Goal: Transaction & Acquisition: Purchase product/service

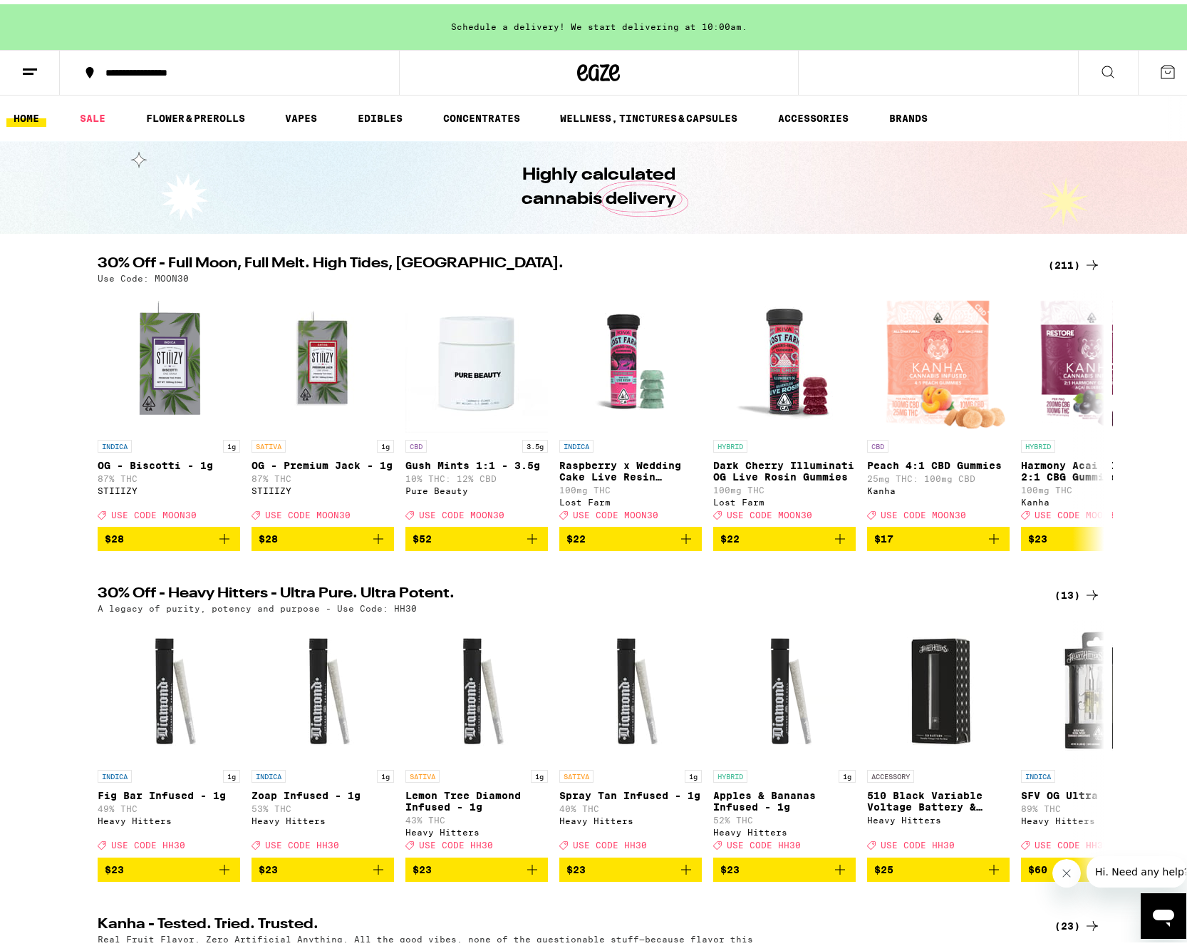
click at [1035, 266] on div "(211)" at bounding box center [1066, 260] width 70 height 17
click at [1063, 259] on div "(211)" at bounding box center [1074, 260] width 53 height 17
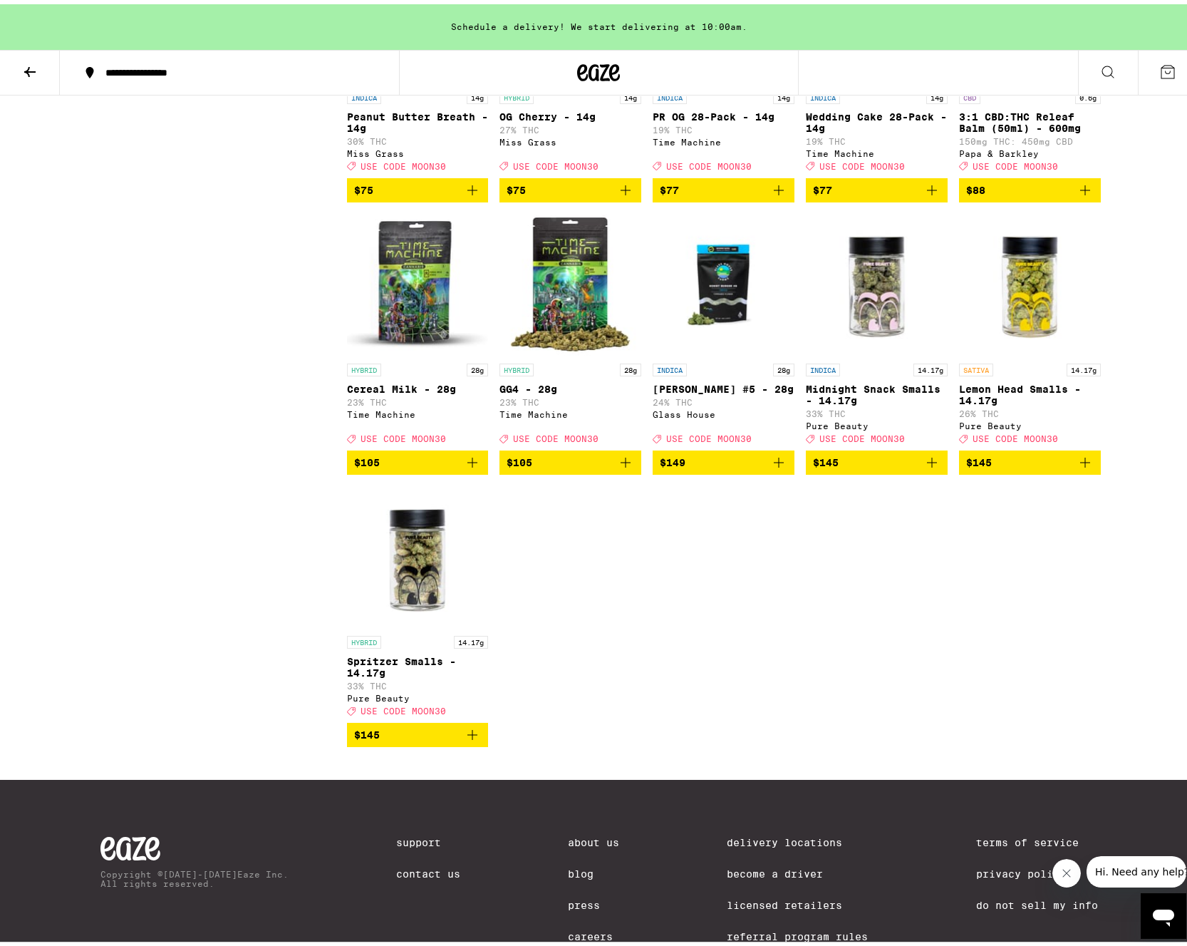
scroll to position [11116, 0]
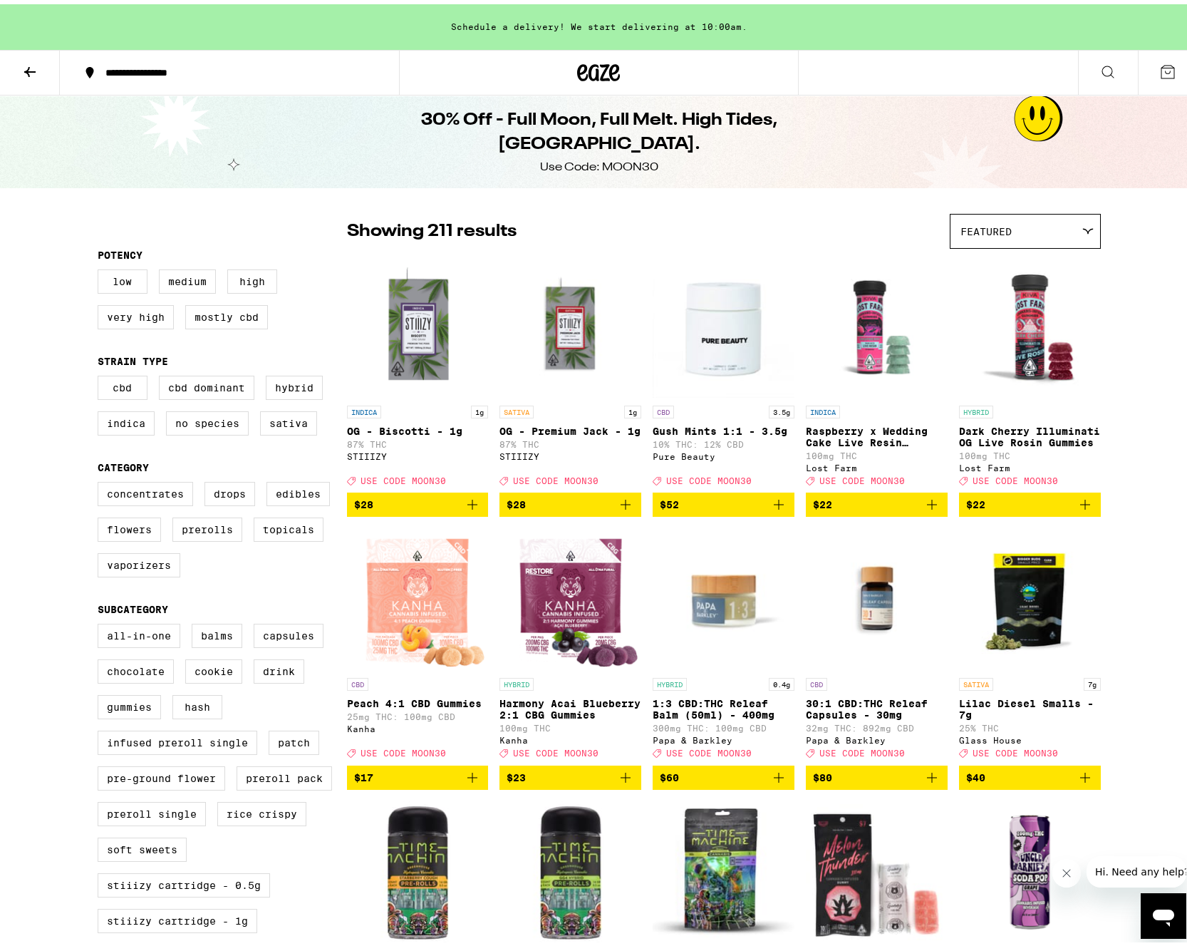
scroll to position [428, 0]
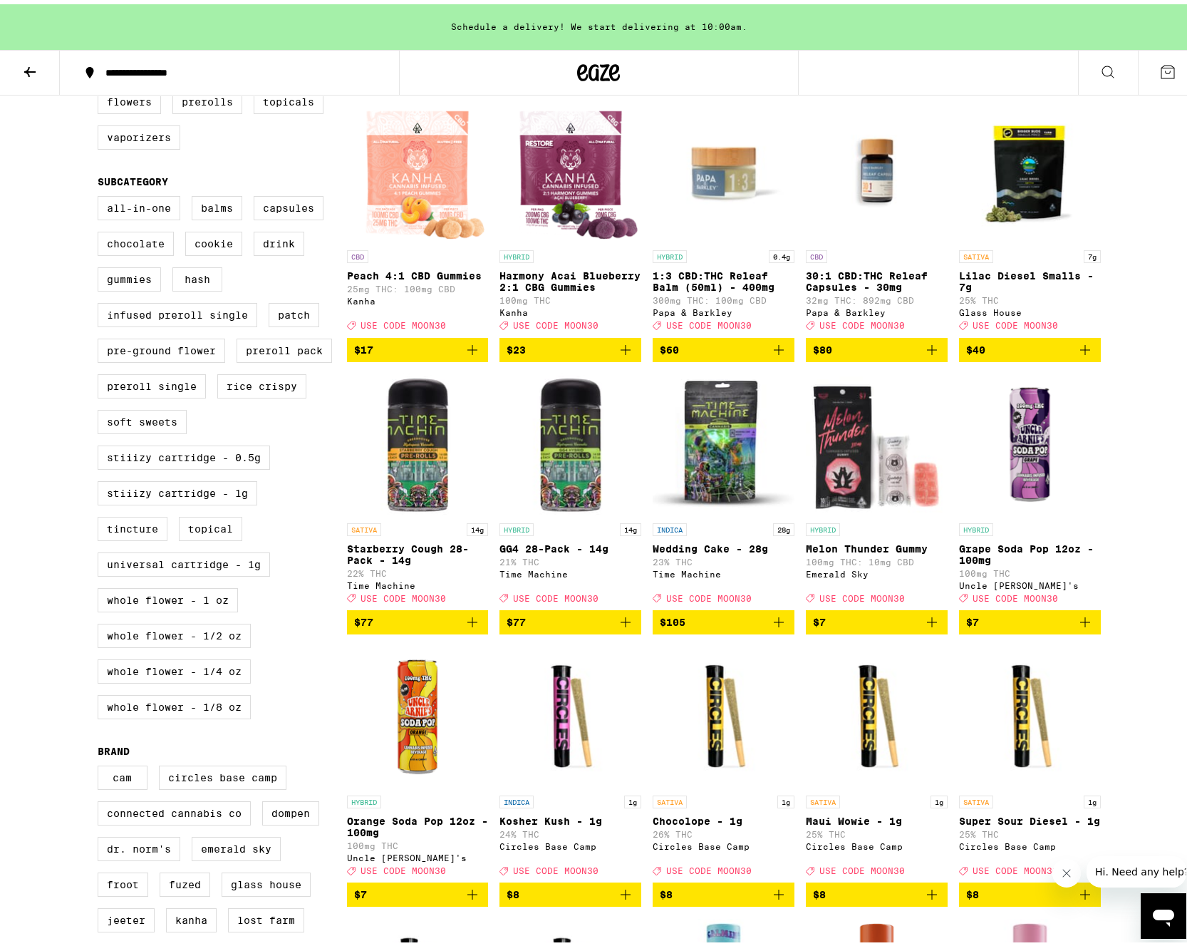
click at [779, 626] on icon "Add to bag" at bounding box center [778, 617] width 17 height 17
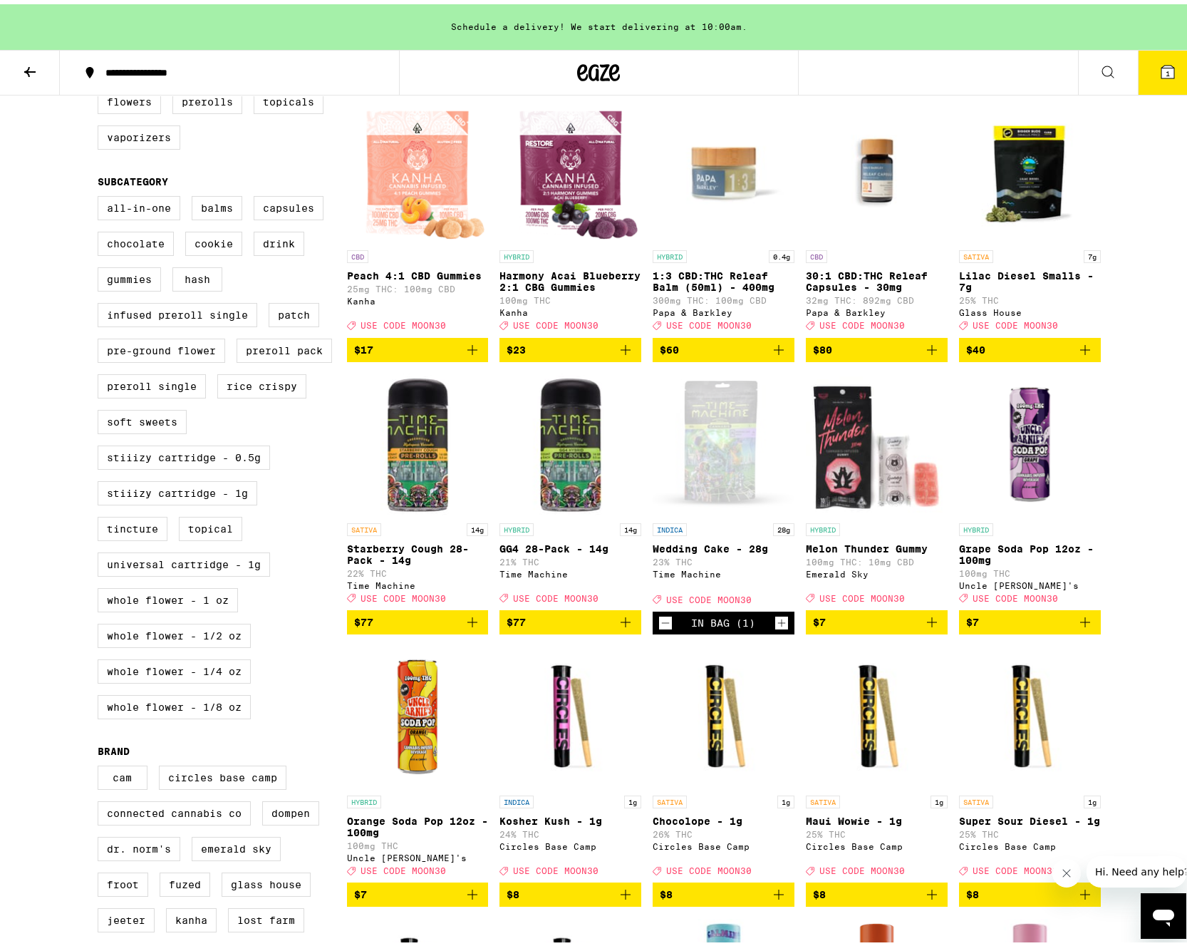
scroll to position [0, 0]
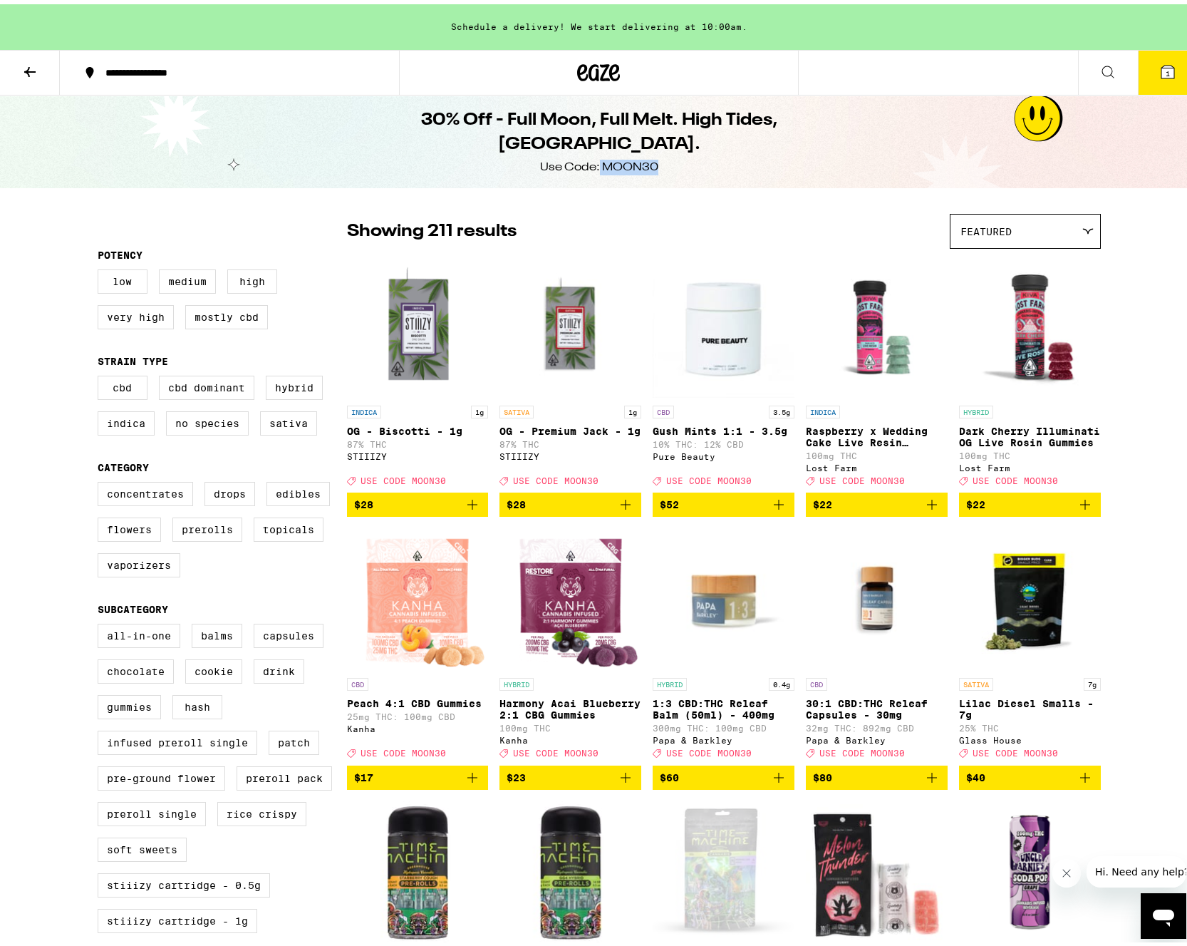
drag, startPoint x: 594, startPoint y: 152, endPoint x: 654, endPoint y: 159, distance: 60.3
click at [654, 159] on div "30% Off - Full Moon, Full Melt. High Tides, [GEOGRAPHIC_DATA]. Use Code: MOON30" at bounding box center [599, 137] width 547 height 93
drag, startPoint x: 654, startPoint y: 159, endPoint x: 638, endPoint y: 155, distance: 16.1
copy div "MOON30"
click at [1169, 66] on button "1" at bounding box center [1168, 68] width 60 height 44
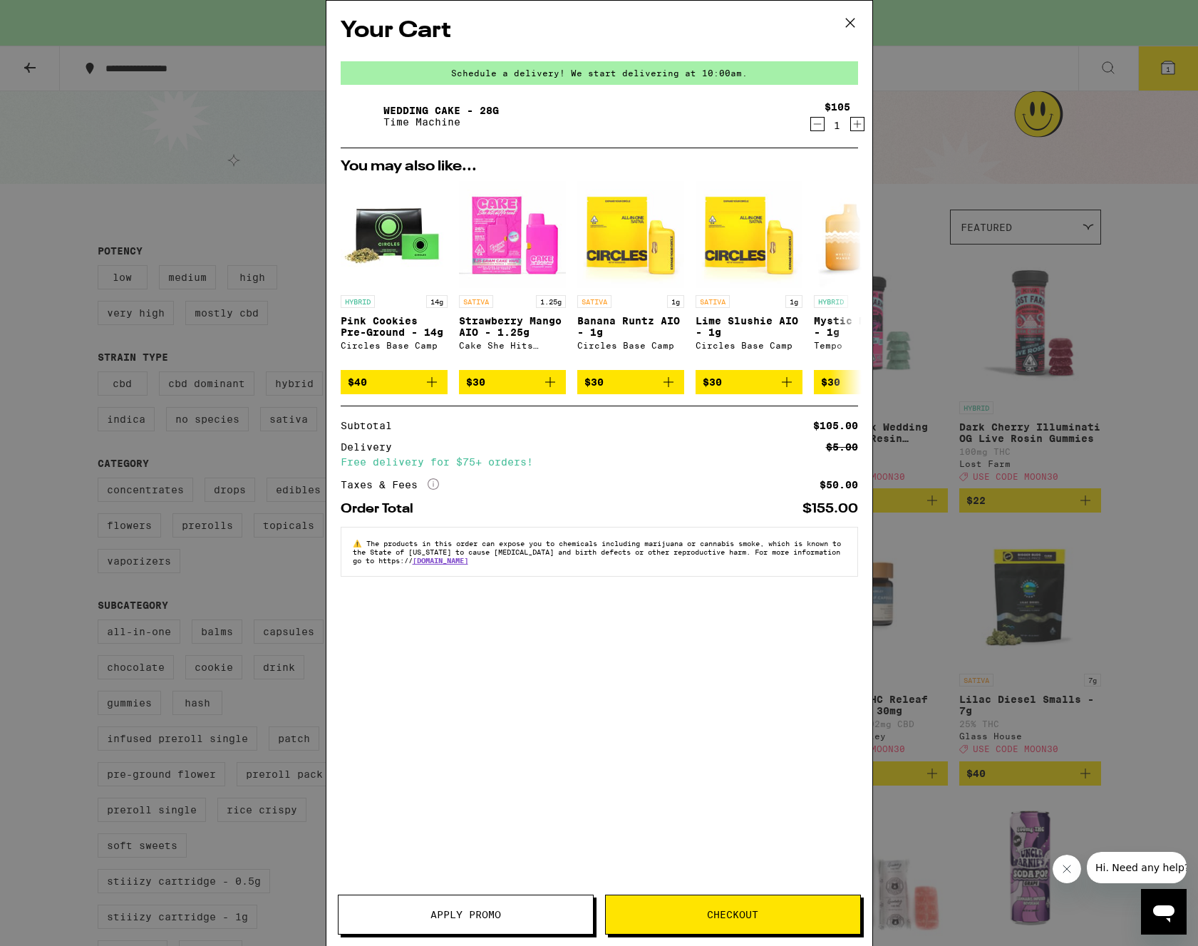
click at [451, 909] on span "Apply Promo" at bounding box center [465, 914] width 71 height 10
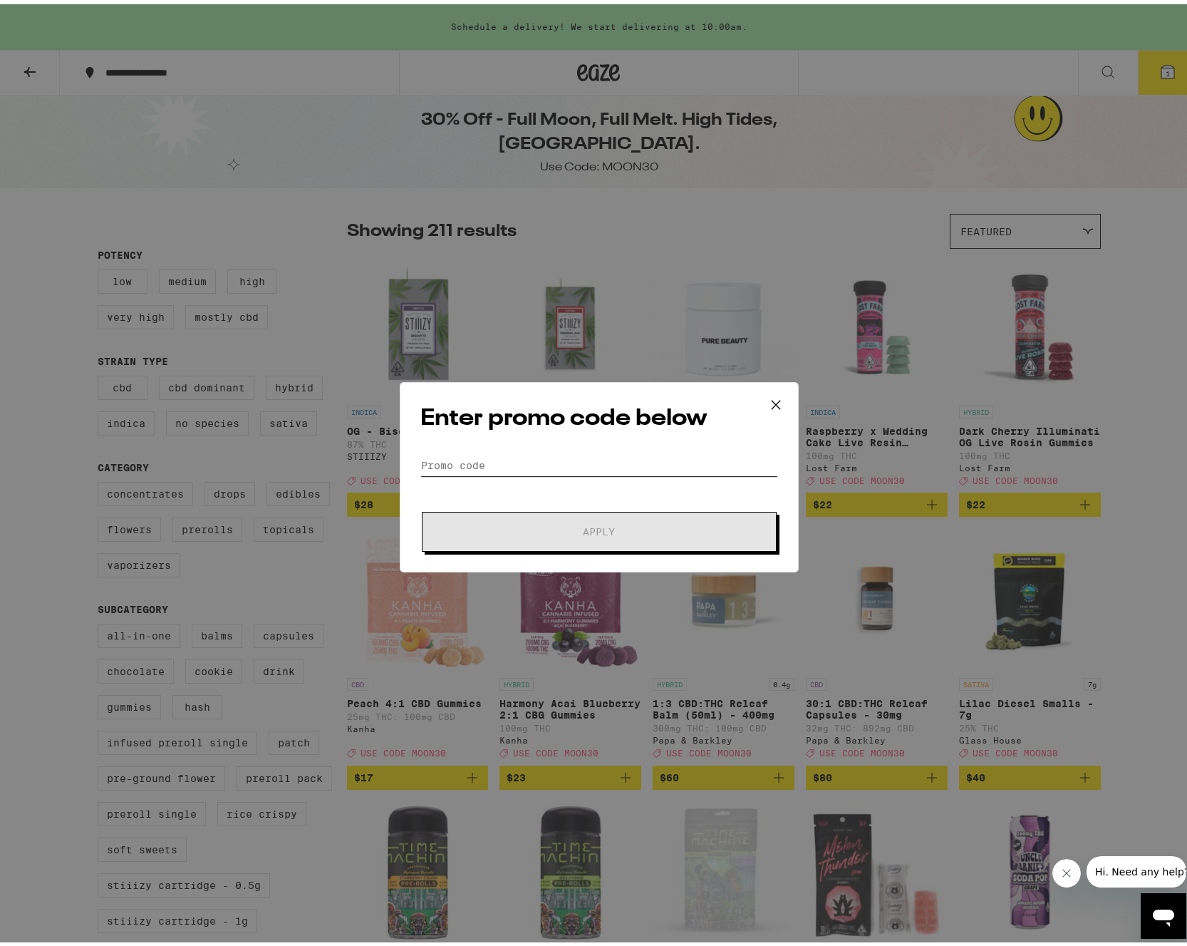
paste input "MOON30"
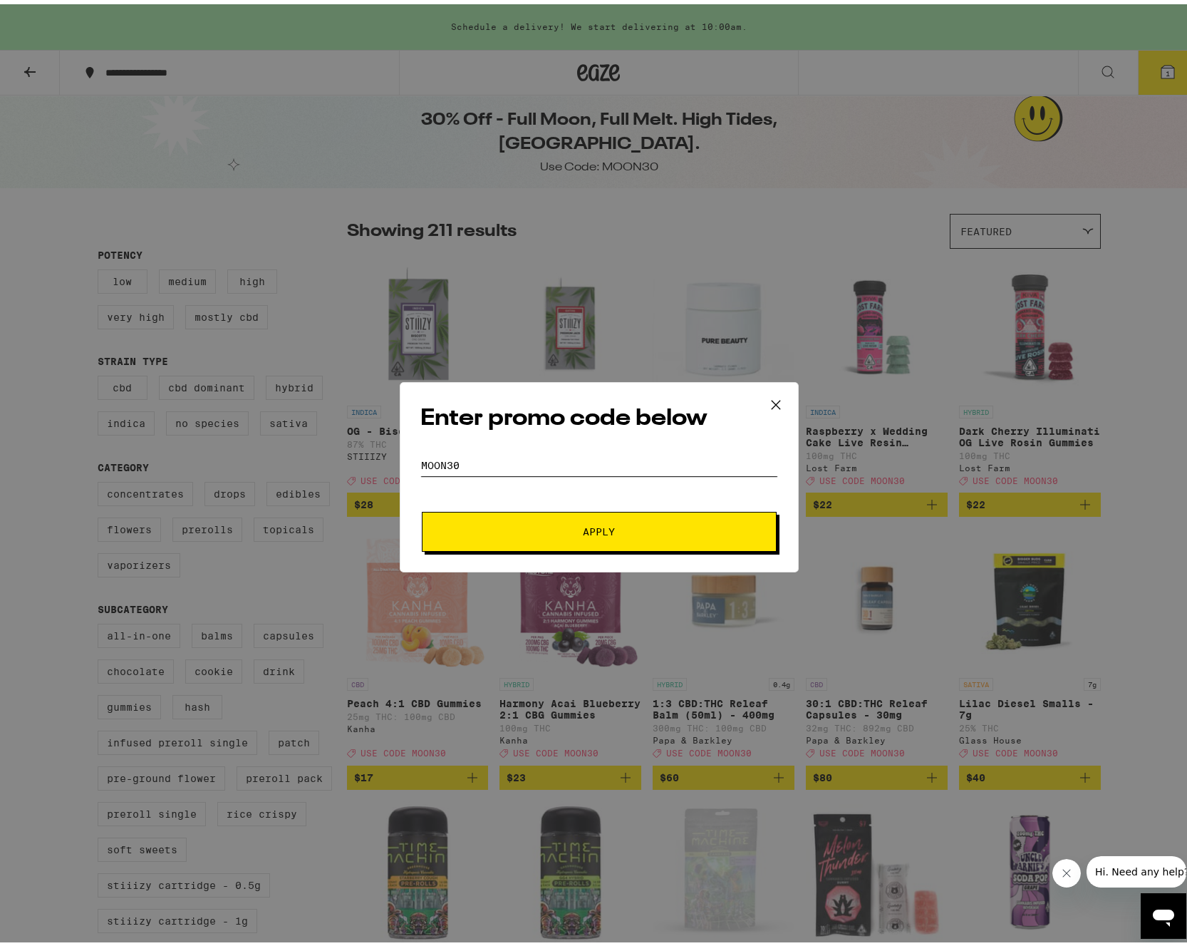
type input "MOON30"
click at [565, 514] on button "Apply" at bounding box center [599, 527] width 355 height 40
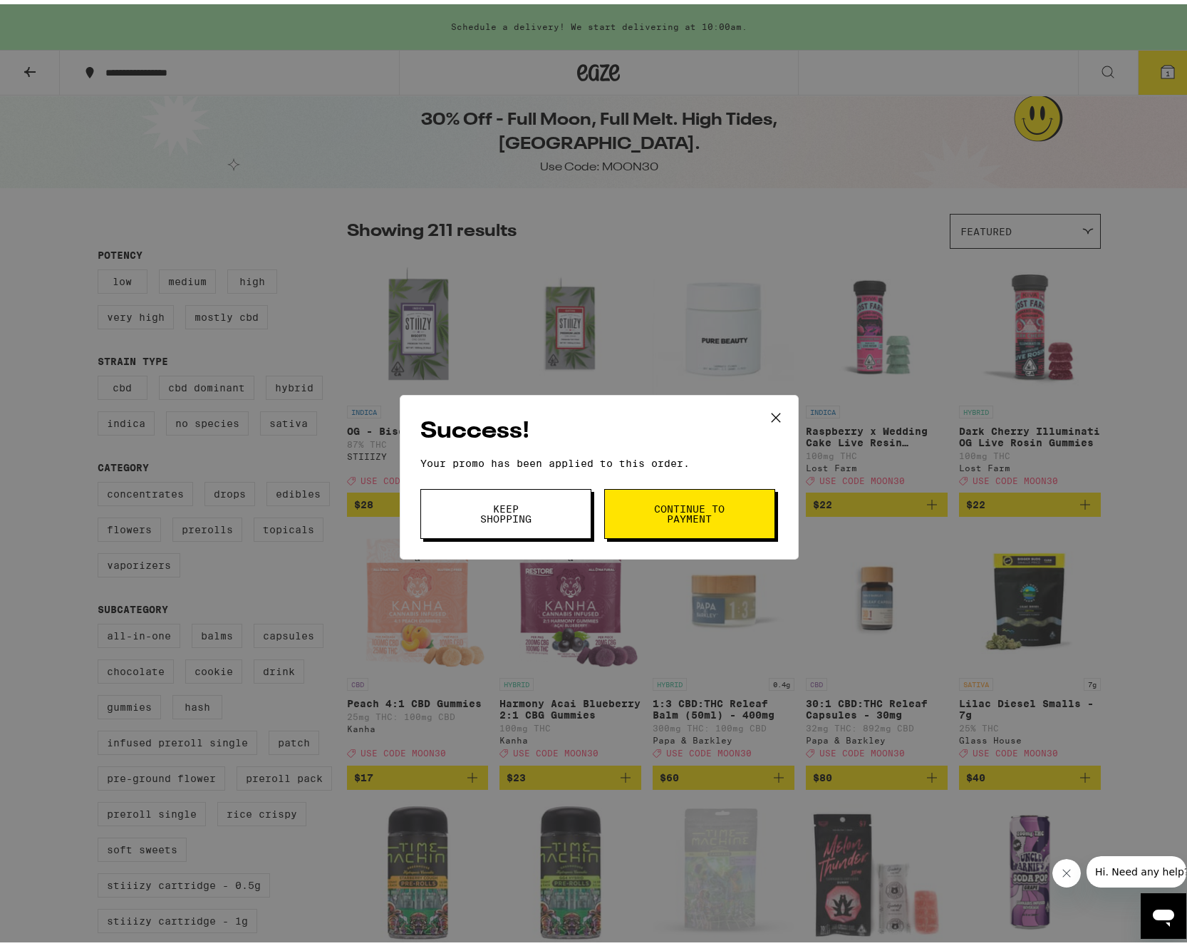
click at [565, 517] on button "Keep Shopping" at bounding box center [505, 510] width 171 height 50
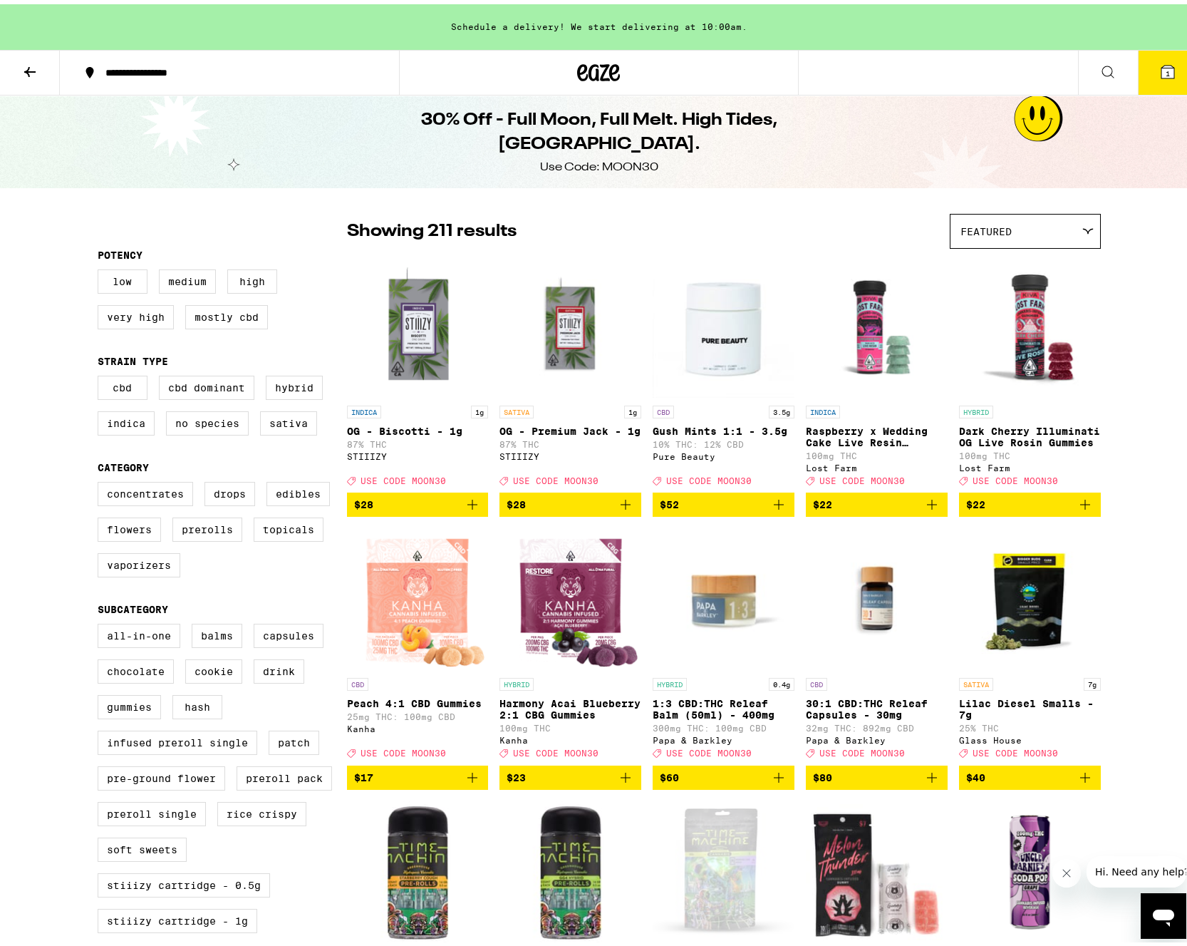
click at [1166, 68] on span "1" at bounding box center [1168, 69] width 4 height 9
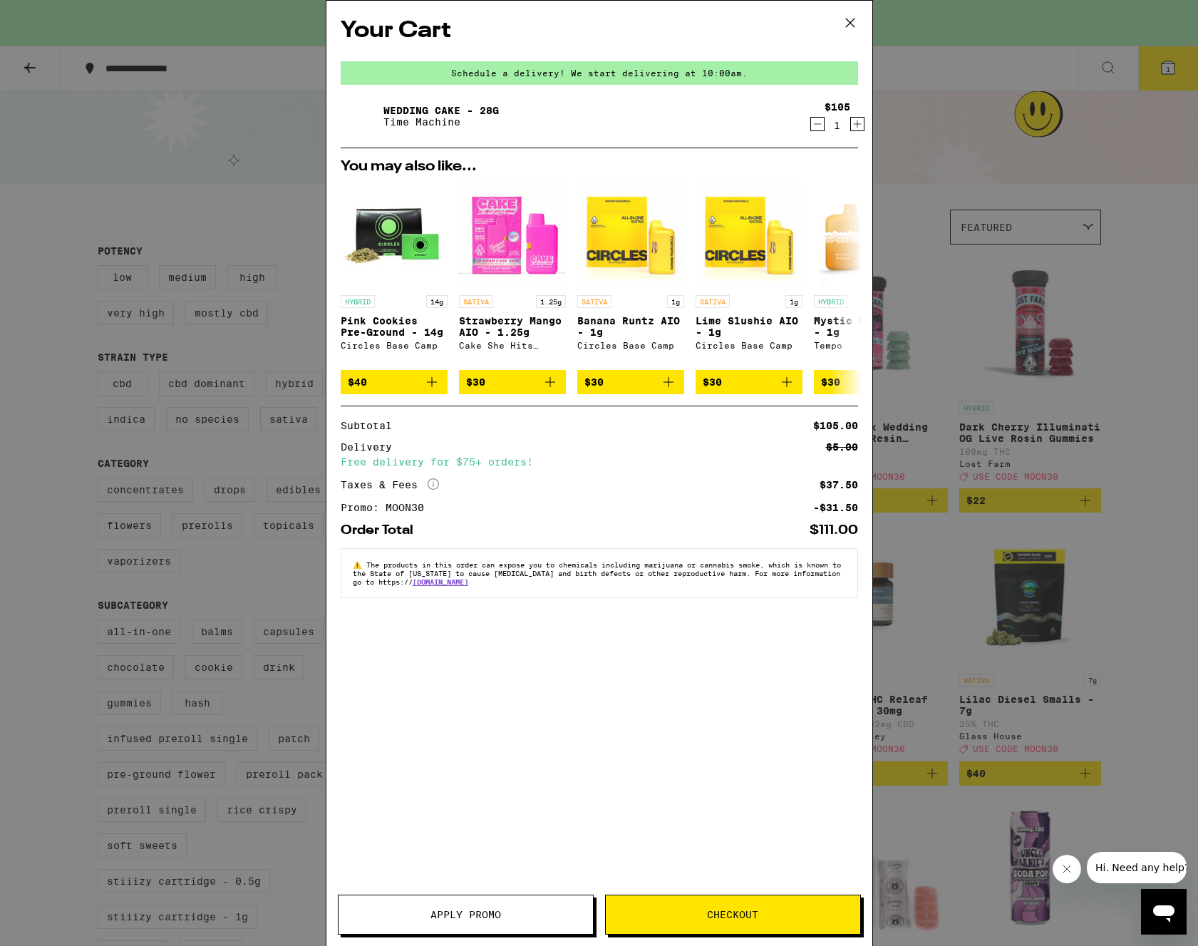
click at [1173, 495] on div "Your Cart Schedule a delivery! We start delivering at 10:00am. Wedding Cake - 2…" at bounding box center [599, 473] width 1198 height 946
